Goal: Use online tool/utility: Utilize a website feature to perform a specific function

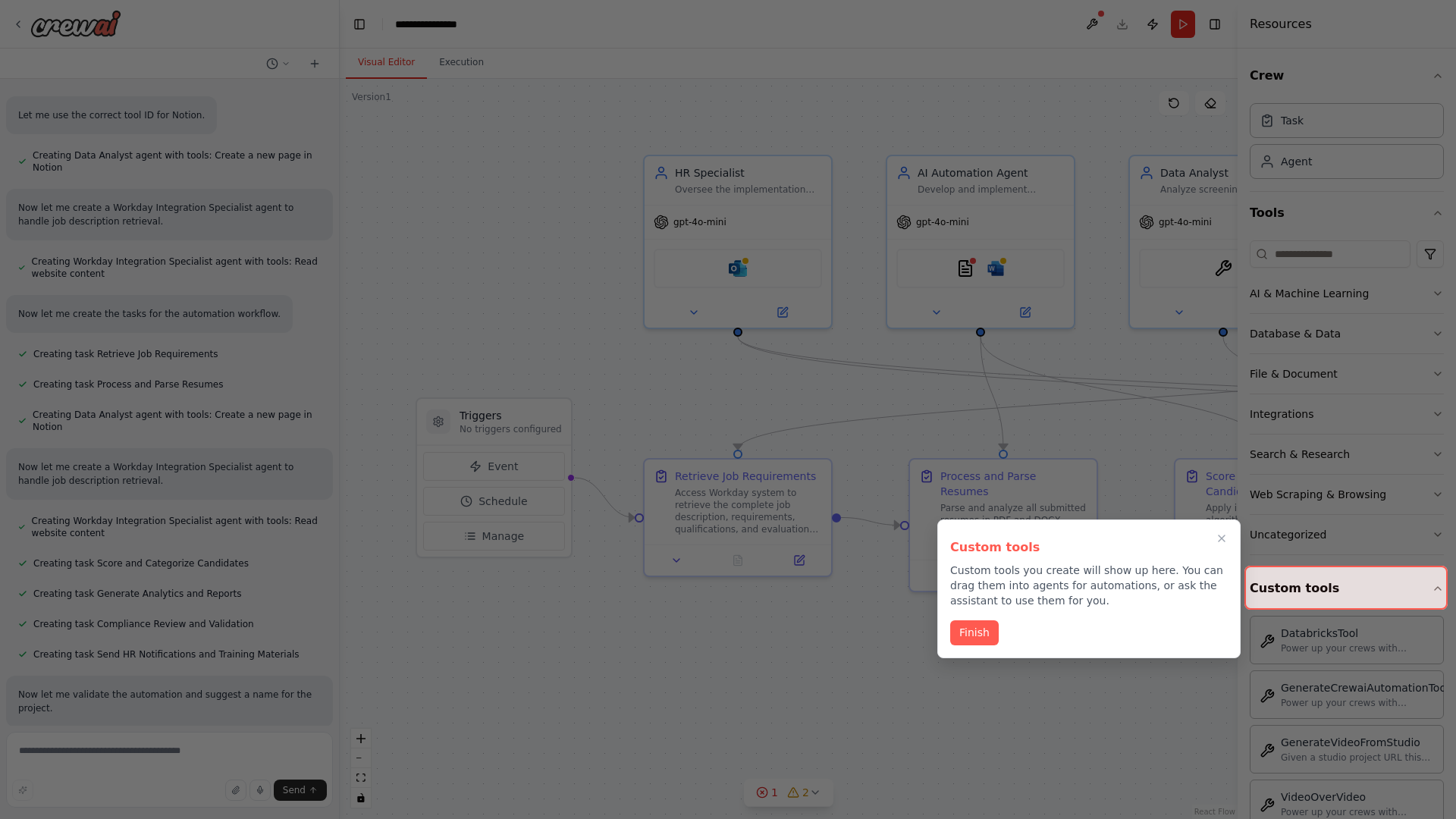
scroll to position [805, 0]
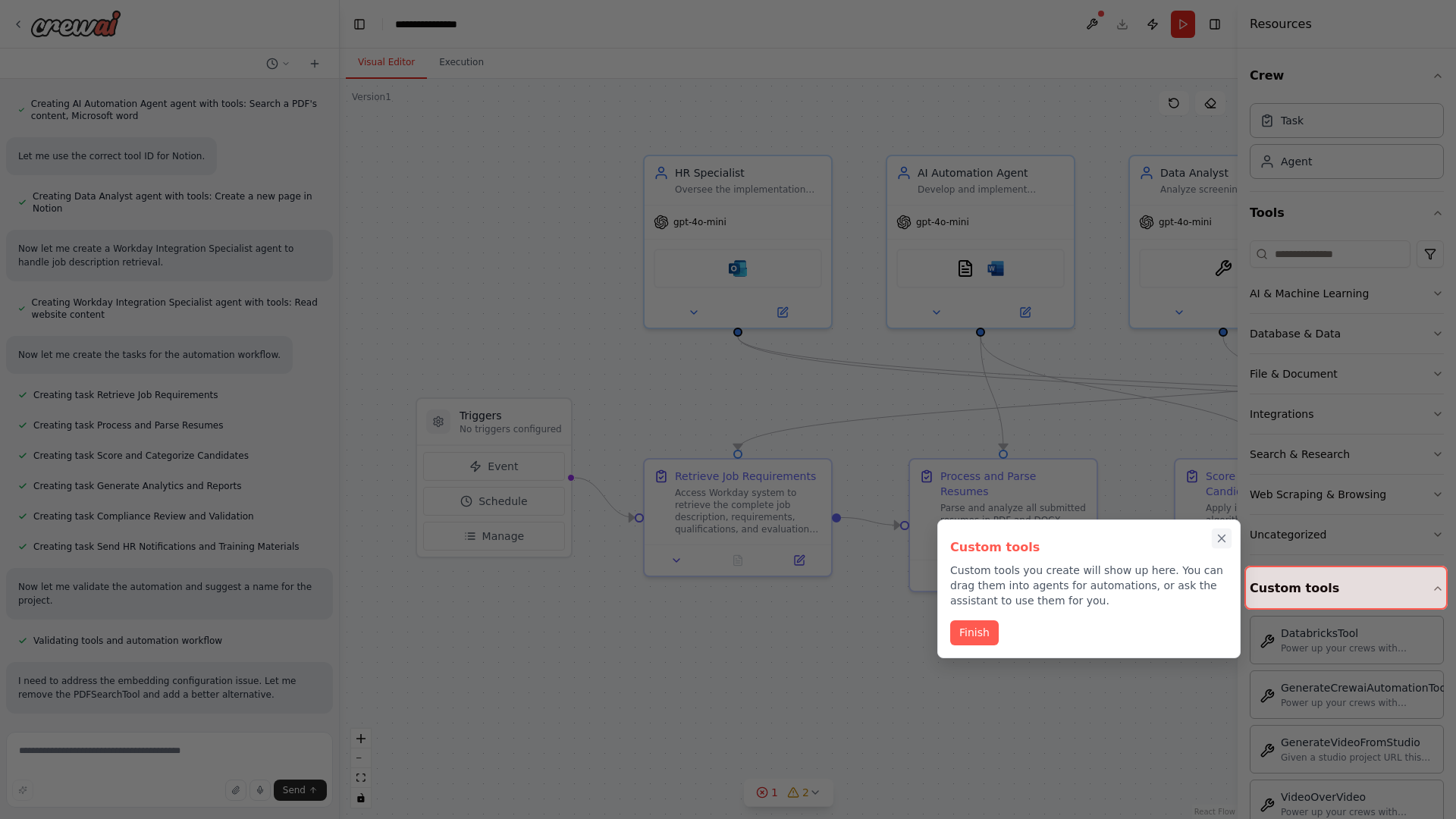
click at [1222, 538] on icon "Close walkthrough" at bounding box center [1222, 539] width 7 height 7
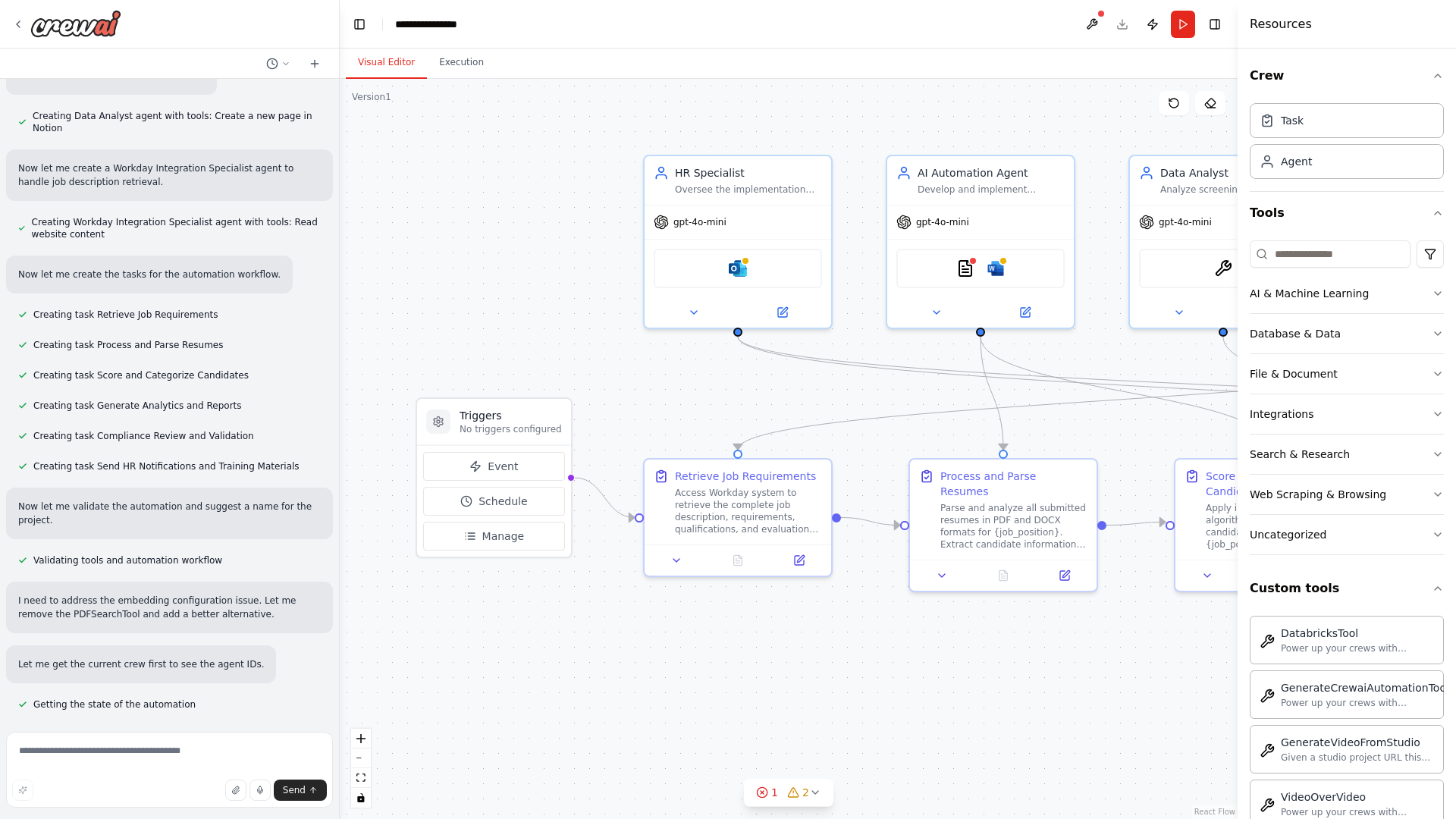
scroll to position [882, 0]
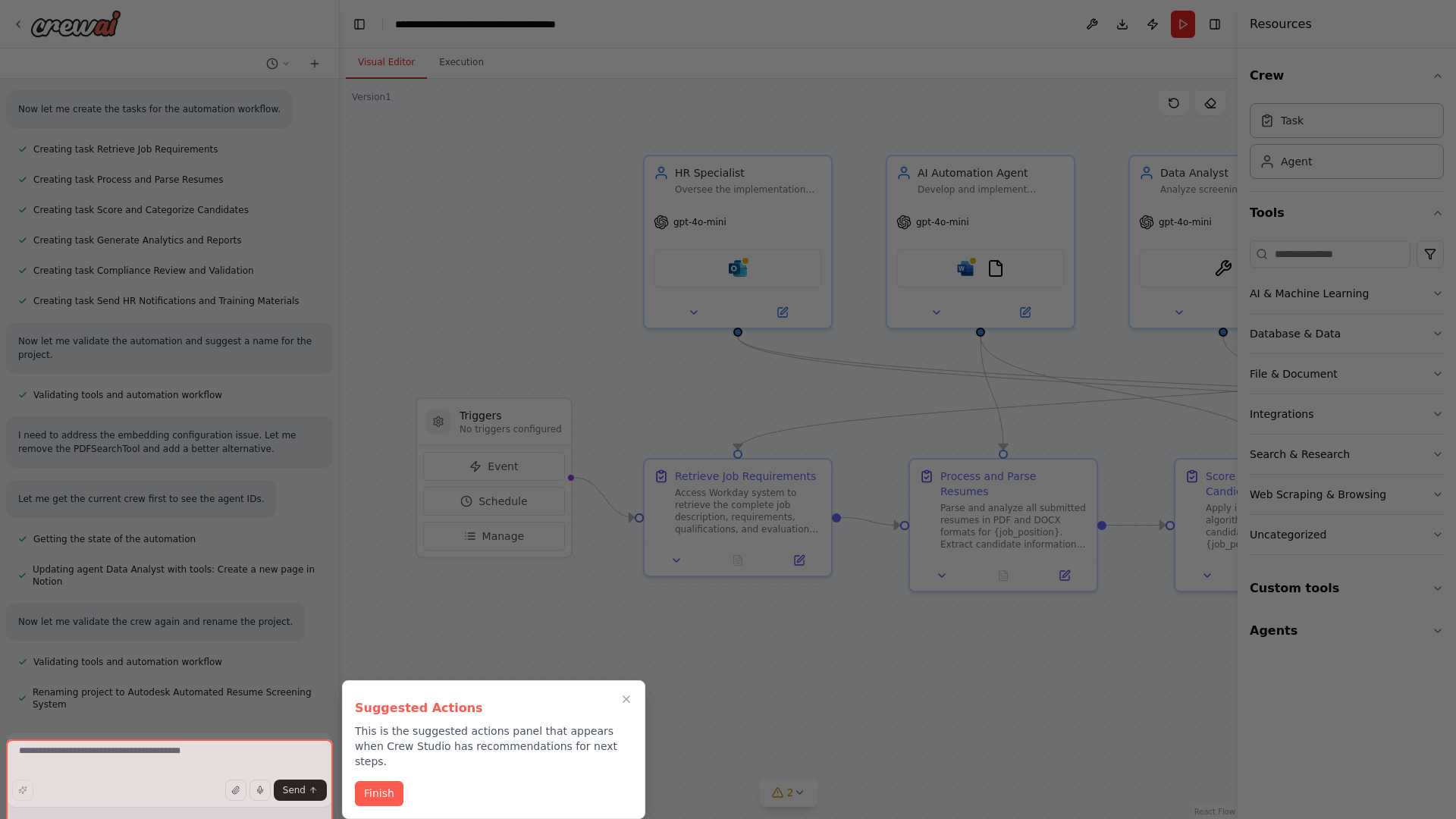
scroll to position [1003, 0]
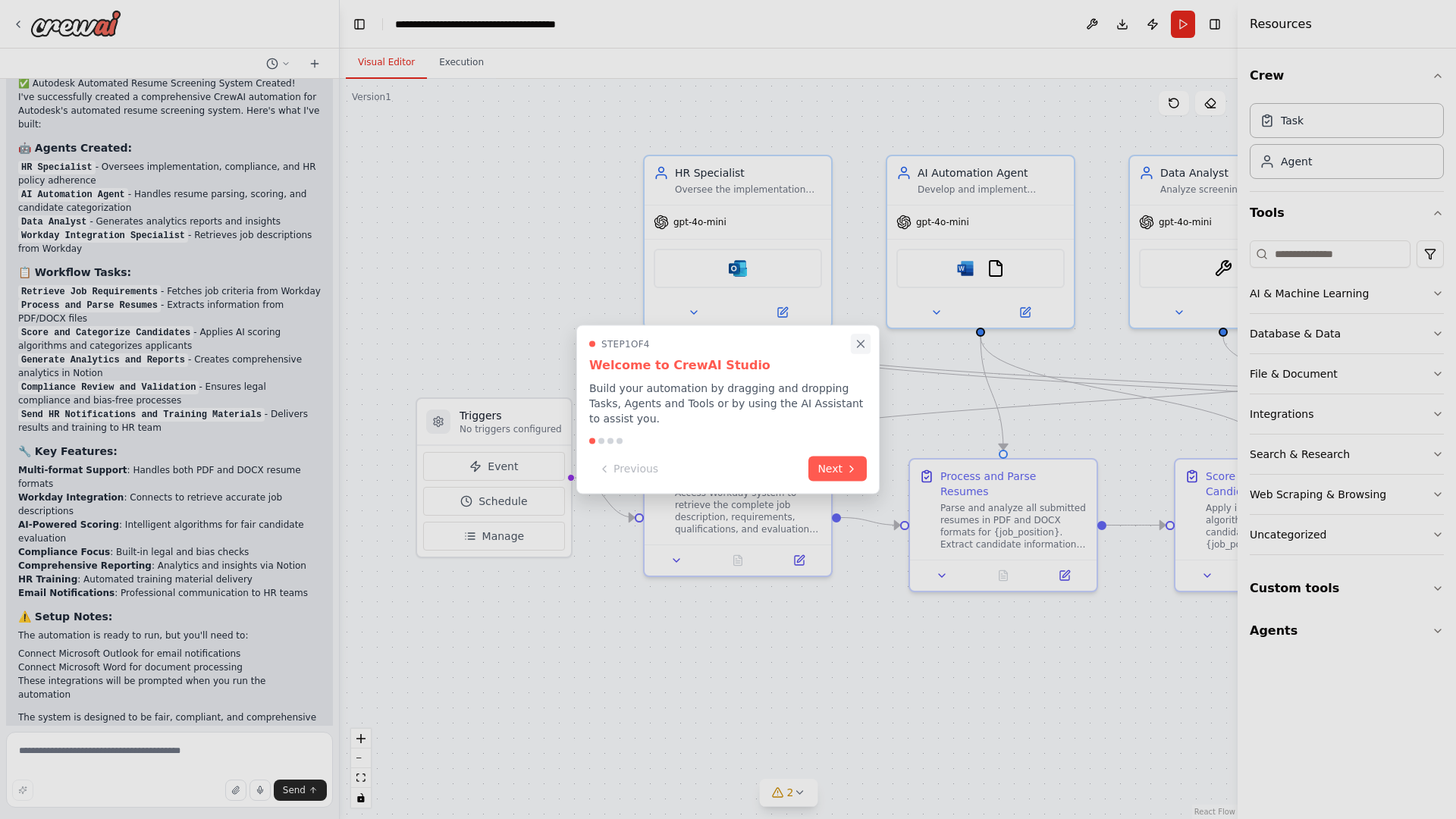
click at [861, 344] on icon "Close walkthrough" at bounding box center [861, 344] width 7 height 7
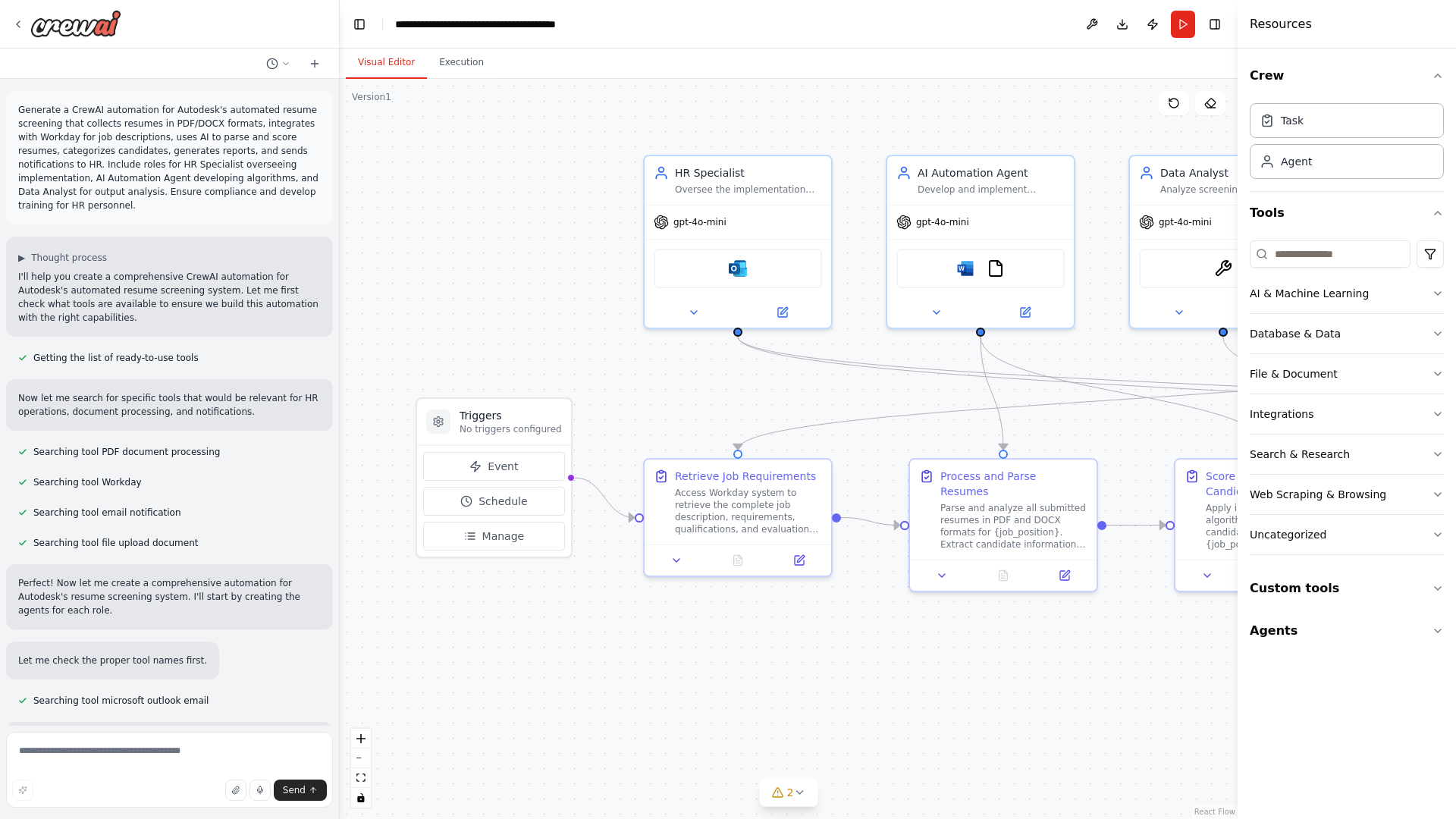
click at [21, 106] on p "Generate a CrewAI automation for Autodesk's automated resume screening that col…" at bounding box center [169, 157] width 302 height 109
click at [447, 167] on div ".deletable-edge-delete-btn { width: 20px; height: 20px; border: 0px solid #ffff…" at bounding box center [788, 448] width 898 height 739
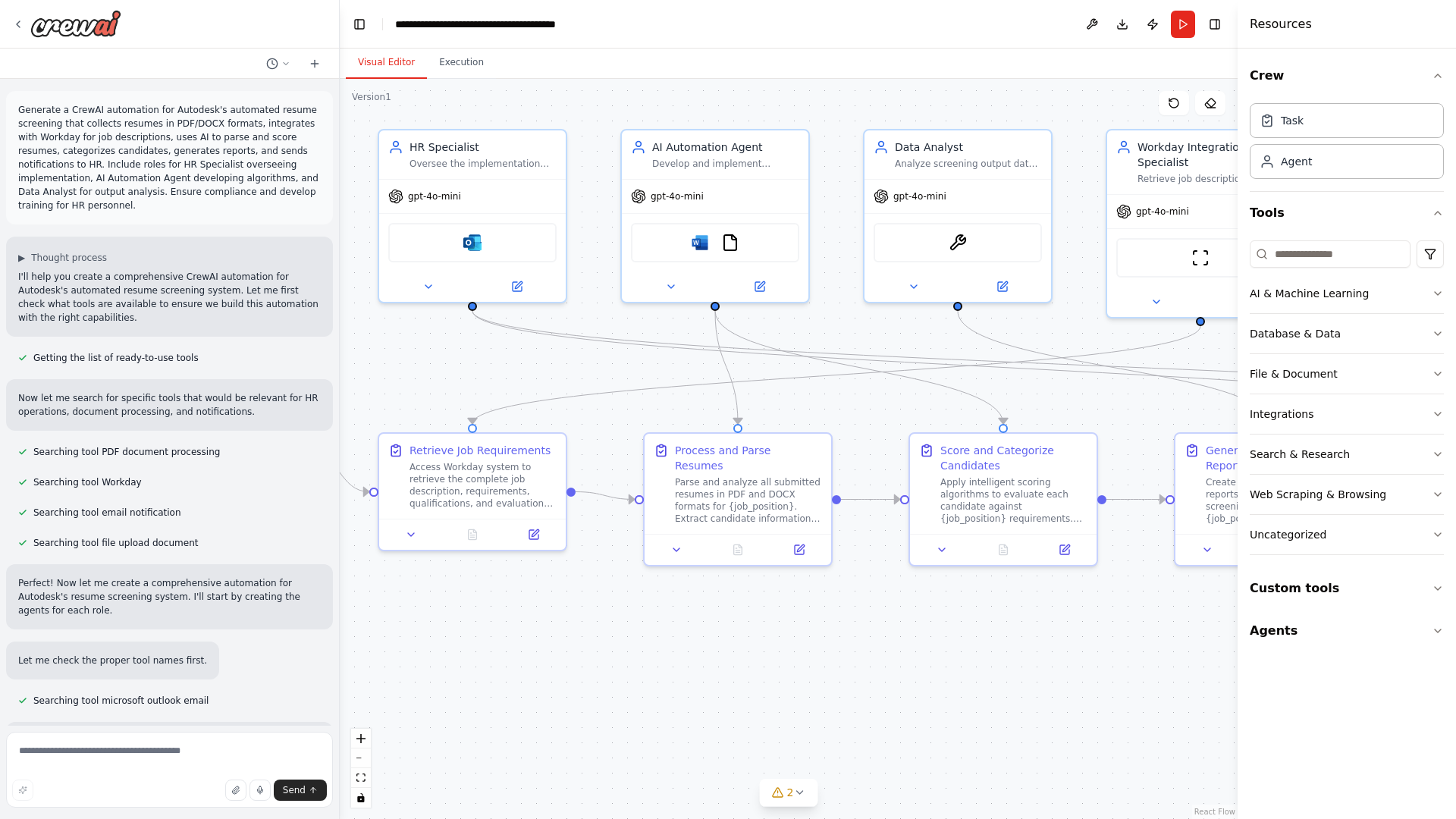
drag, startPoint x: 529, startPoint y: 317, endPoint x: 211, endPoint y: 287, distance: 319.4
click at [211, 287] on div "Generate a CrewAI automation for Autodesk's automated resume screening that col…" at bounding box center [728, 410] width 1456 height 819
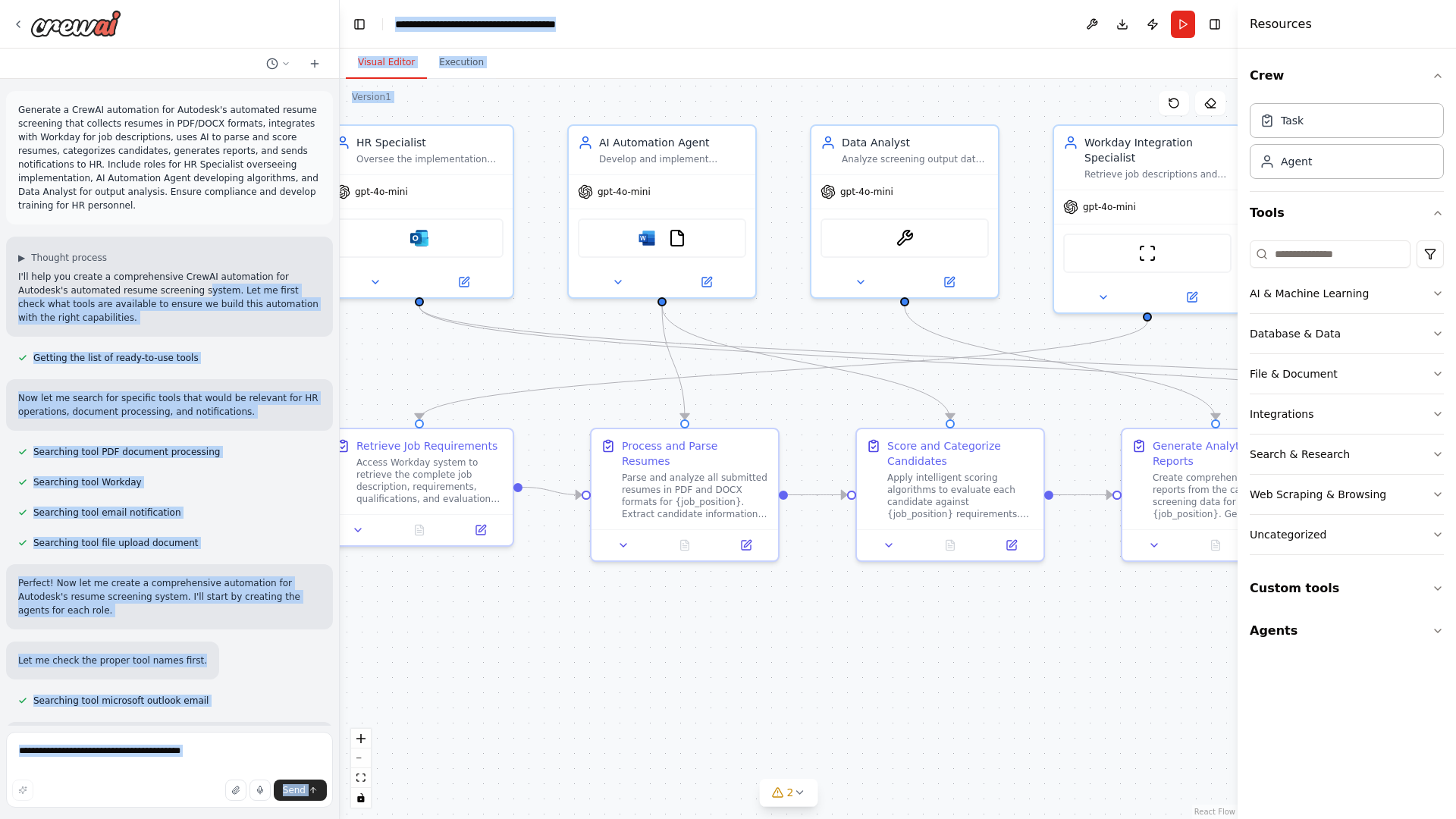
drag, startPoint x: 211, startPoint y: 287, endPoint x: 500, endPoint y: 404, distance: 311.8
click at [500, 404] on div "Generate a CrewAI automation for Autodesk's automated resume screening that col…" at bounding box center [728, 410] width 1456 height 819
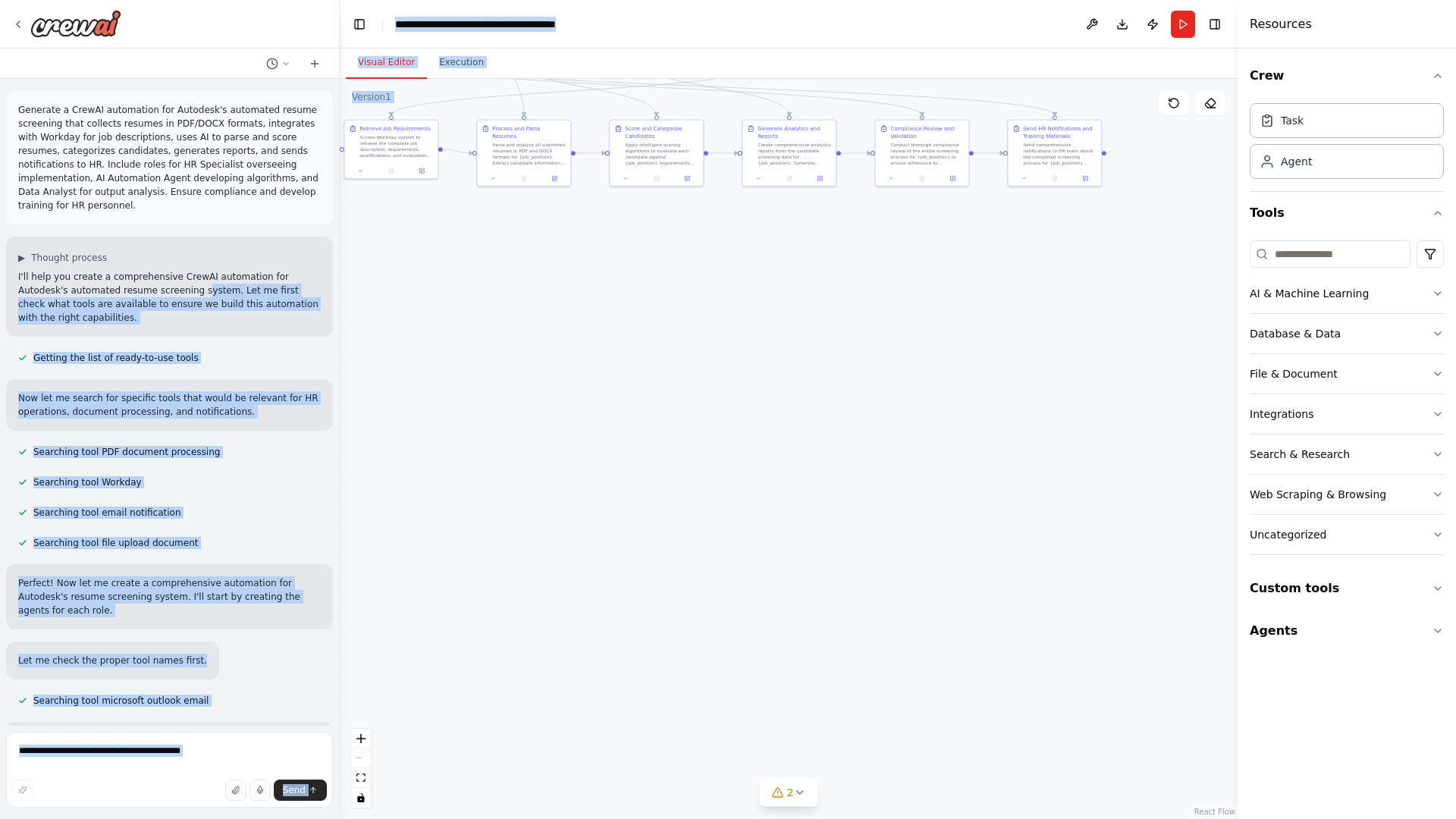
drag, startPoint x: 769, startPoint y: 537, endPoint x: 644, endPoint y: 229, distance: 332.4
click at [644, 229] on div ".deletable-edge-delete-btn { width: 20px; height: 20px; border: 0px solid #ffff…" at bounding box center [788, 448] width 898 height 739
